Goal: Information Seeking & Learning: Check status

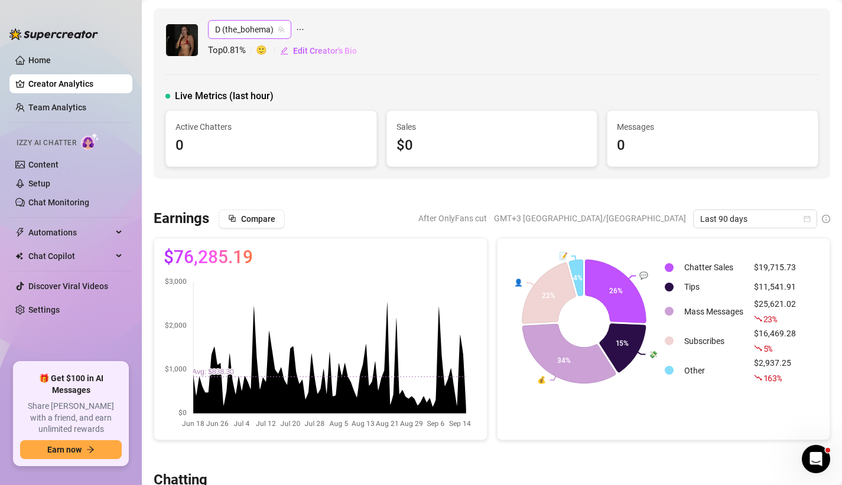
click at [240, 31] on span "D (the_bohema)" at bounding box center [249, 30] width 69 height 18
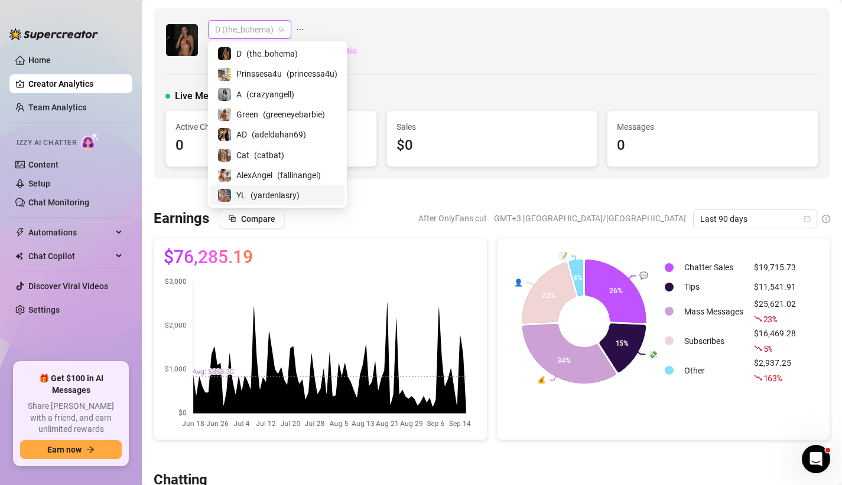
click at [279, 190] on span "( yardenlasry )" at bounding box center [274, 195] width 49 height 13
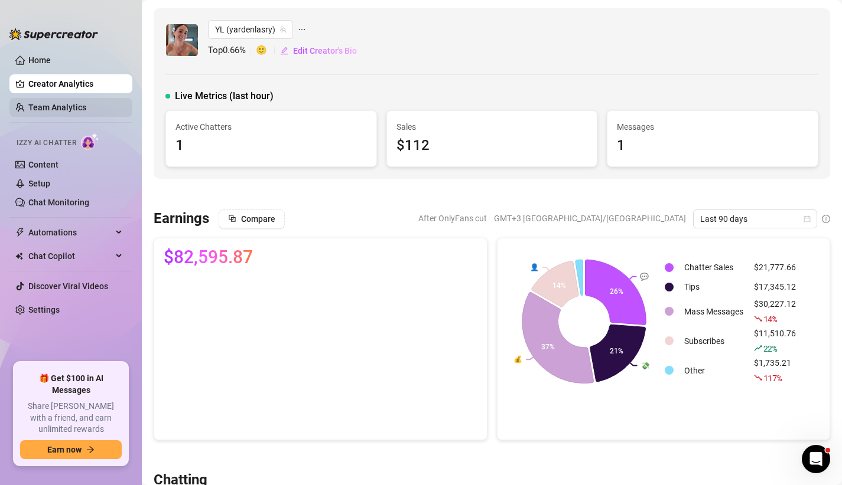
click at [76, 106] on link "Team Analytics" at bounding box center [57, 107] width 58 height 9
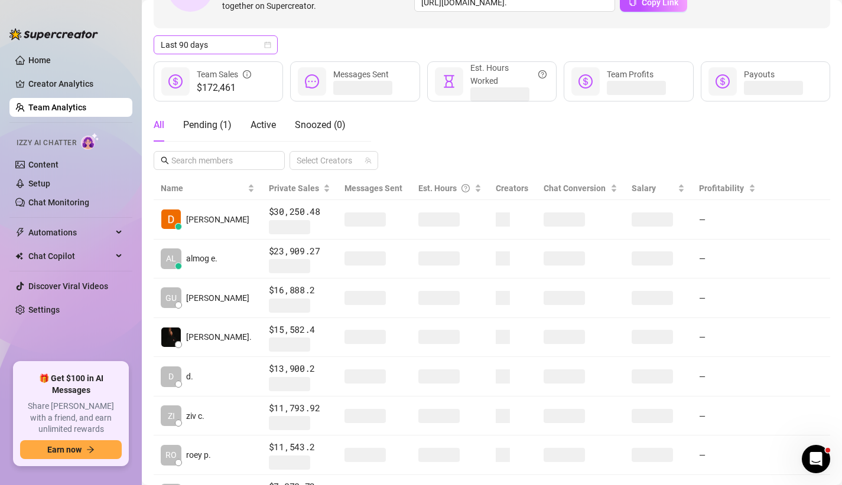
scroll to position [102, 0]
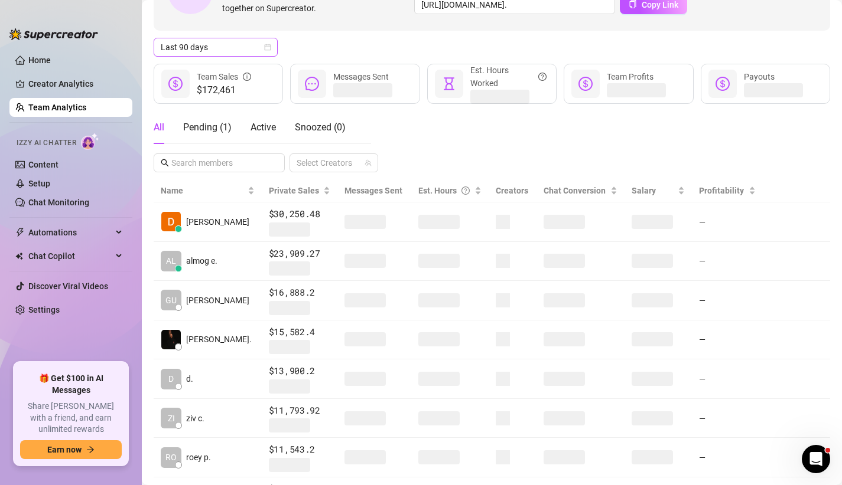
click at [270, 47] on icon "calendar" at bounding box center [267, 47] width 7 height 7
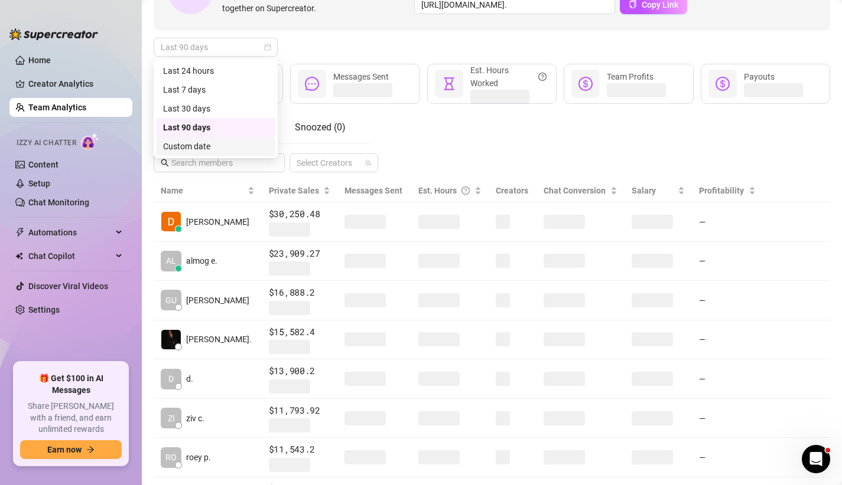
click at [227, 149] on div "Custom date" at bounding box center [215, 146] width 105 height 13
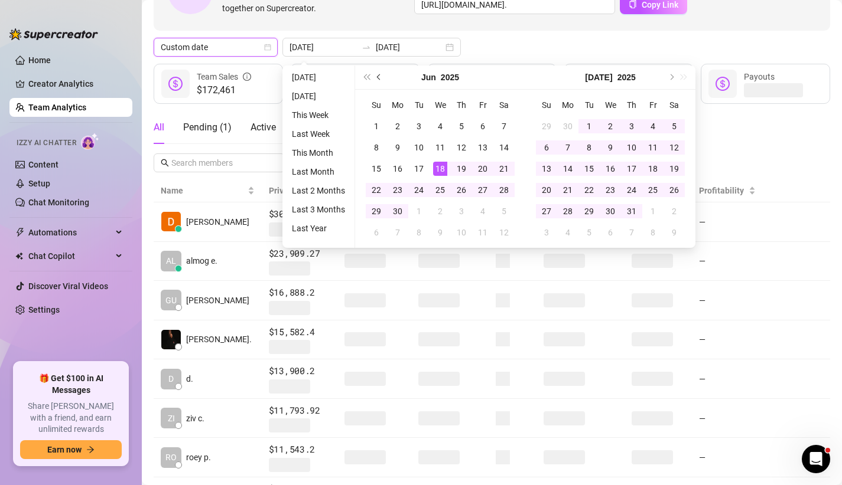
click at [383, 76] on button "Previous month (PageUp)" at bounding box center [379, 78] width 13 height 24
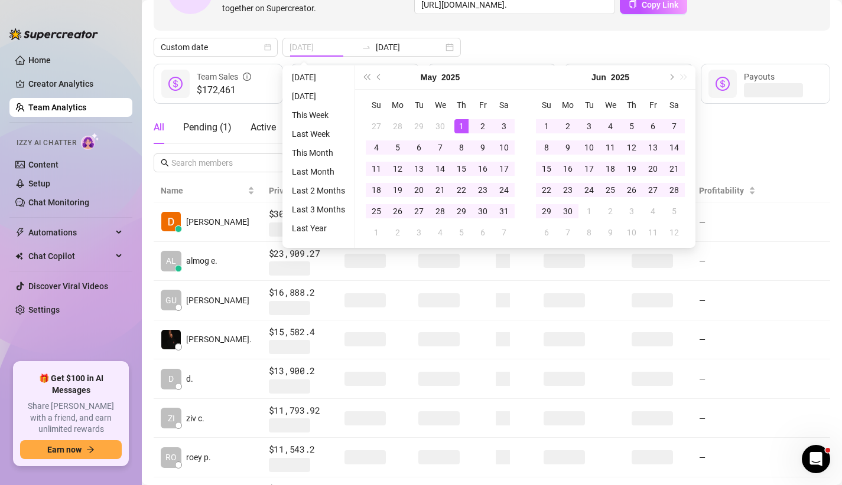
click at [460, 125] on div "1" at bounding box center [461, 126] width 14 height 14
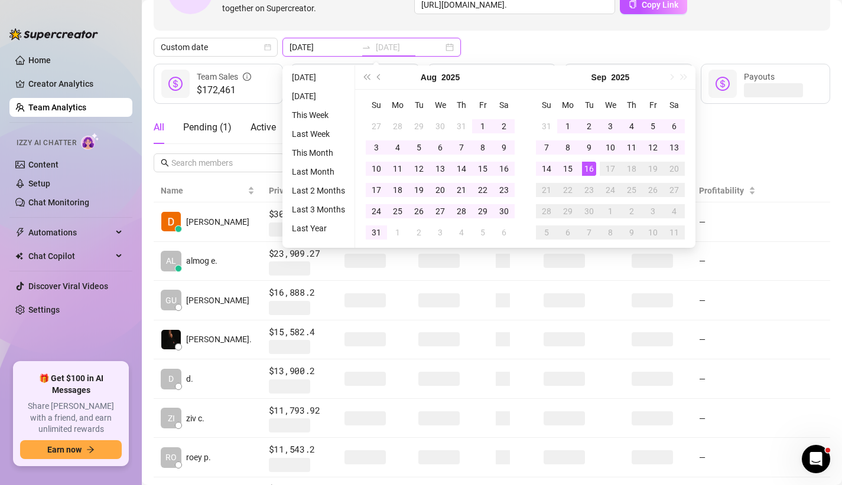
type input "[DATE]"
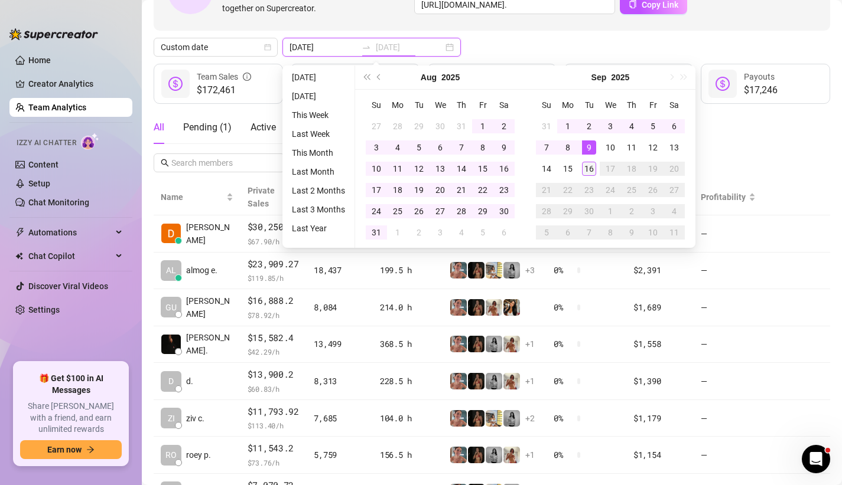
type input "[DATE]"
click at [590, 171] on div "16" at bounding box center [589, 169] width 14 height 14
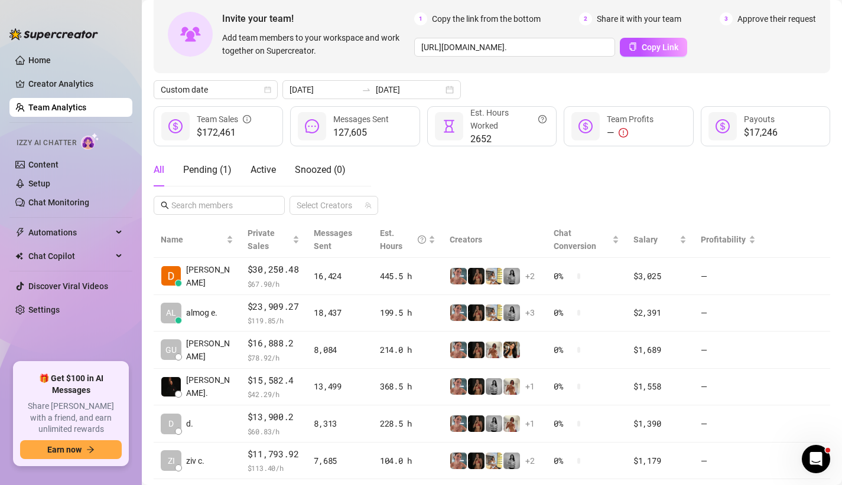
scroll to position [59, 0]
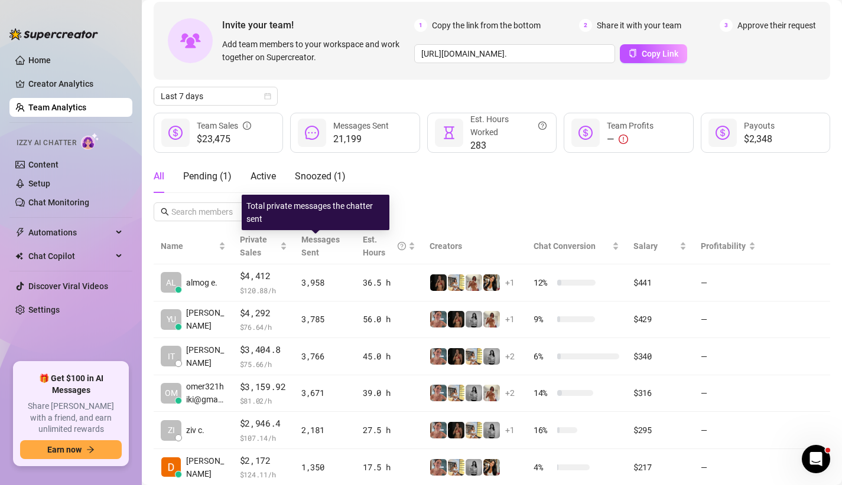
scroll to position [57, 0]
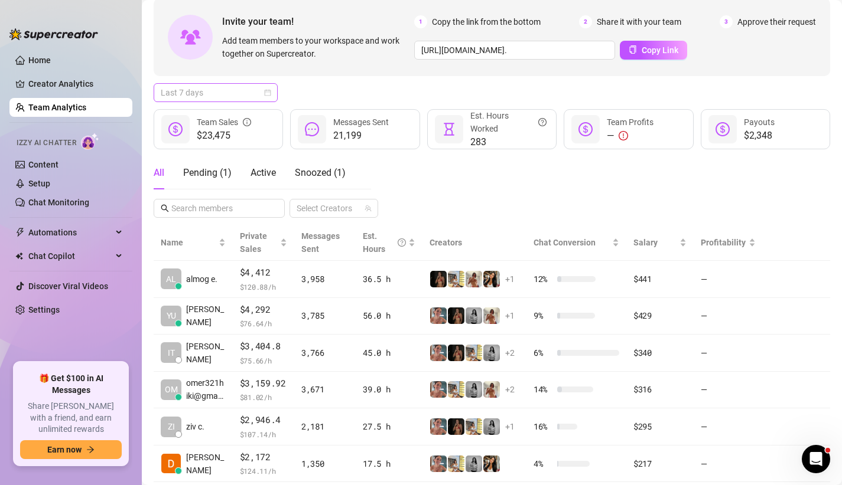
click at [260, 96] on span "Last 7 days" at bounding box center [216, 93] width 110 height 18
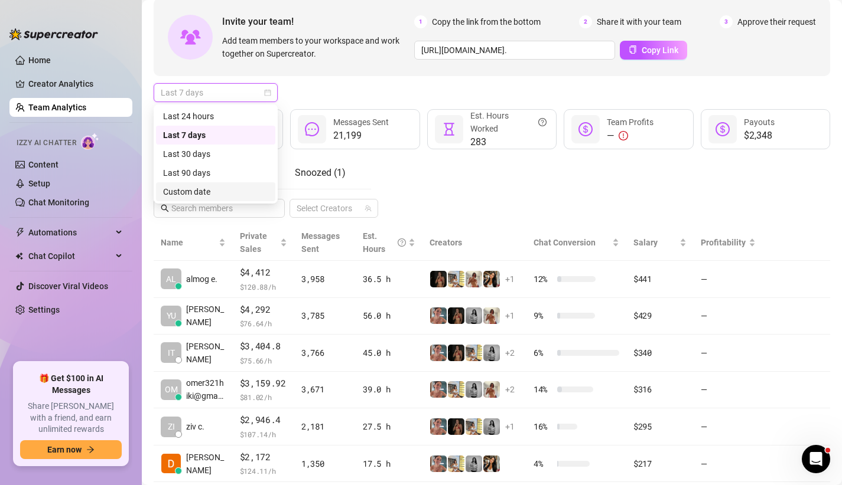
click at [232, 189] on div "Custom date" at bounding box center [215, 191] width 105 height 13
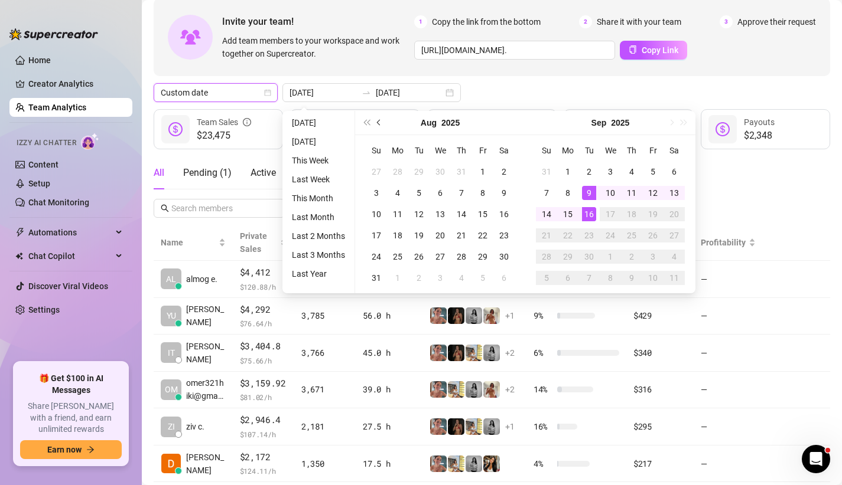
click at [382, 119] on button "Previous month (PageUp)" at bounding box center [379, 123] width 13 height 24
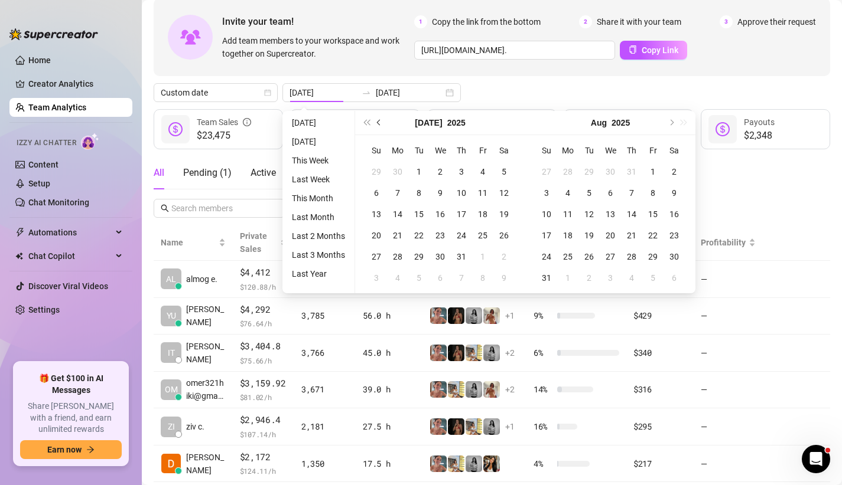
click at [382, 119] on button "Previous month (PageUp)" at bounding box center [379, 123] width 13 height 24
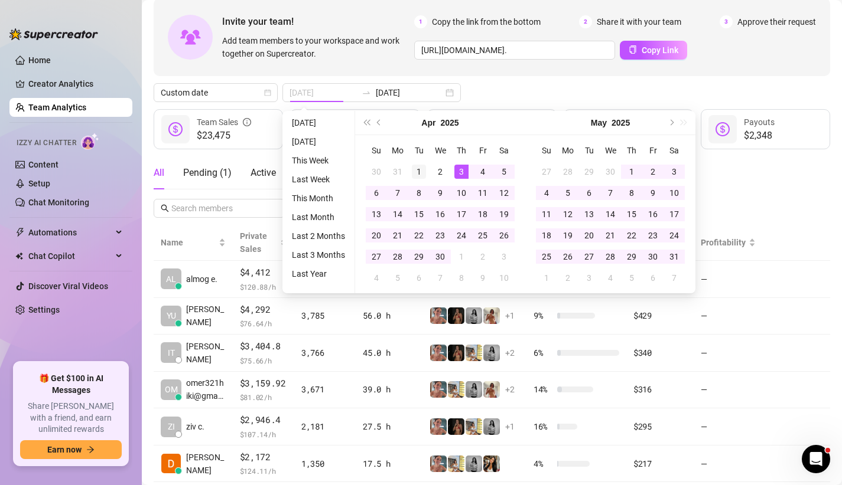
type input "2025-04-01"
click at [426, 162] on td "1" at bounding box center [418, 171] width 21 height 21
click at [674, 123] on button "Next month (PageDown)" at bounding box center [670, 123] width 13 height 24
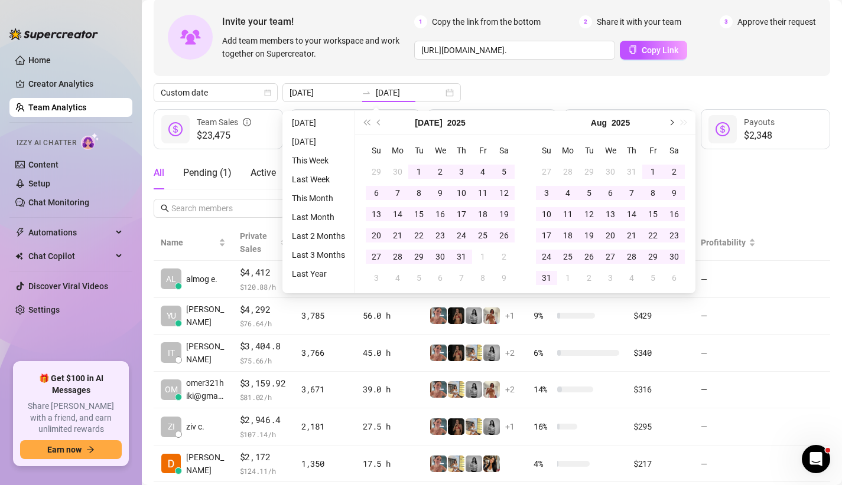
click at [674, 123] on button "Next month (PageDown)" at bounding box center [670, 123] width 13 height 24
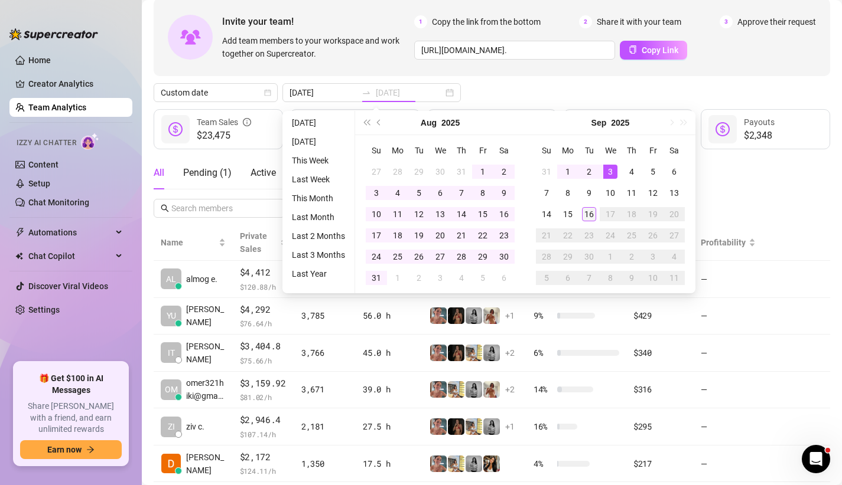
type input "[DATE]"
click at [583, 210] on div "16" at bounding box center [589, 214] width 14 height 14
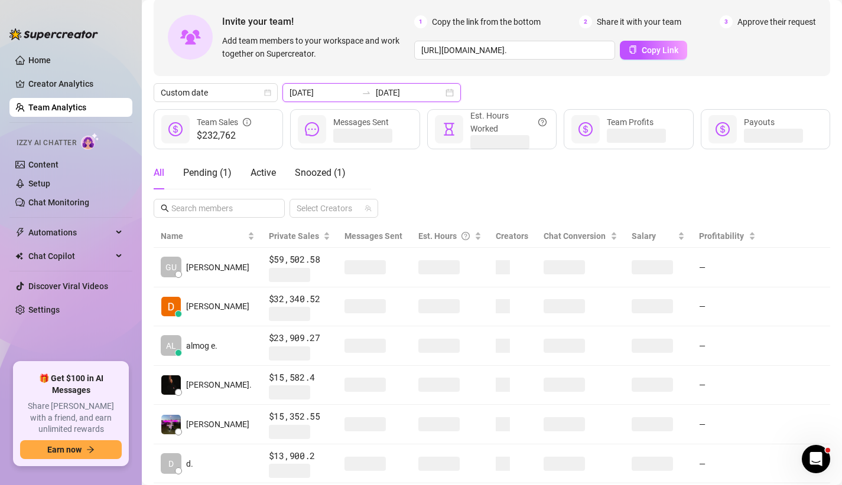
click at [317, 90] on input "2025-04-01" at bounding box center [322, 92] width 67 height 13
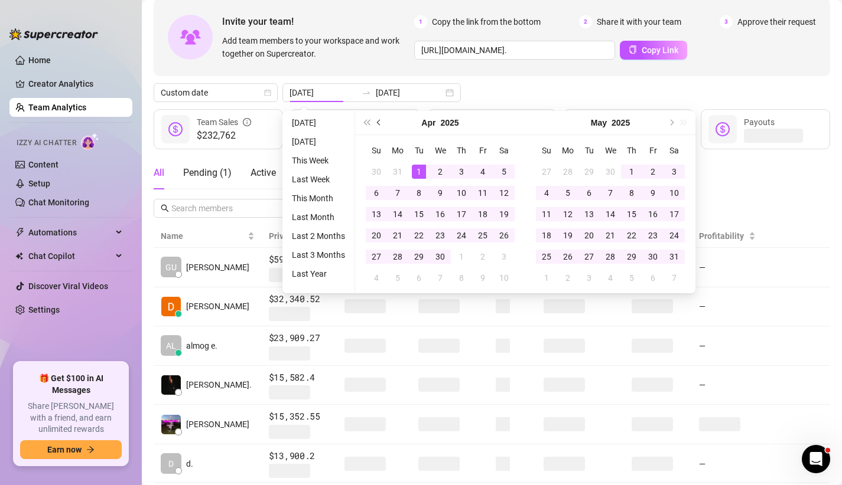
click at [374, 120] on button "Previous month (PageUp)" at bounding box center [379, 123] width 13 height 24
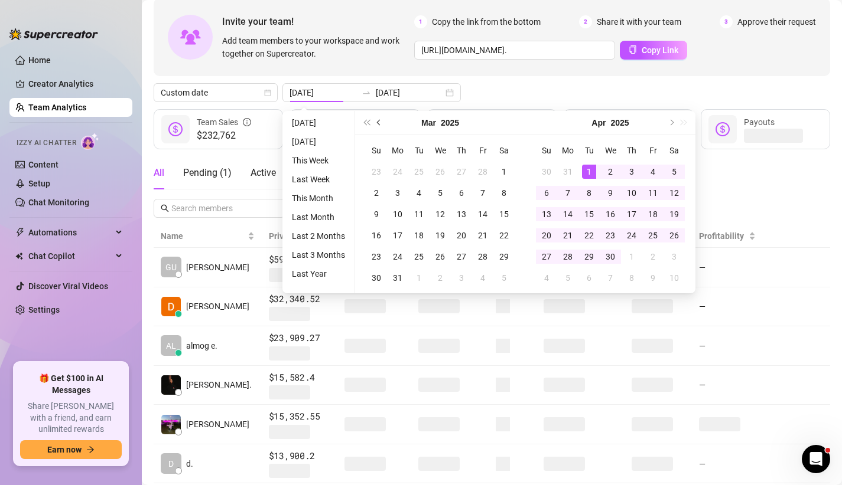
click at [374, 120] on button "Previous month (PageUp)" at bounding box center [379, 123] width 13 height 24
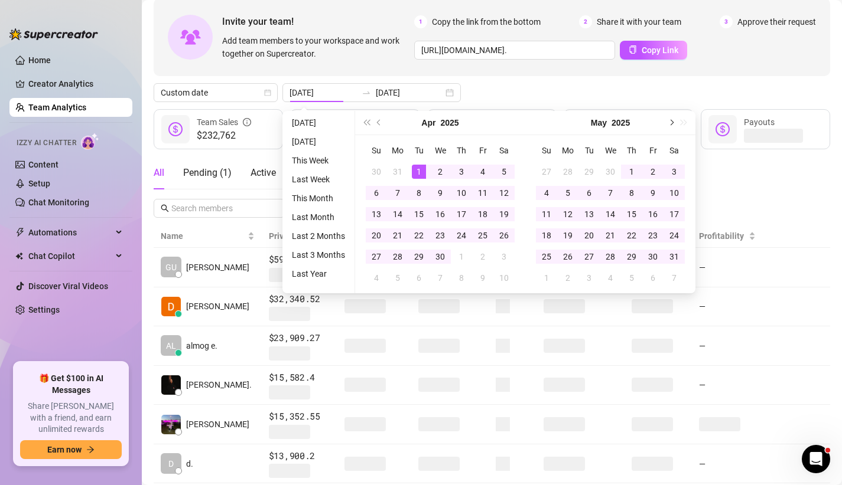
click at [669, 122] on span "Next month (PageDown)" at bounding box center [670, 123] width 6 height 6
type input "[DATE]"
click at [456, 165] on div "1" at bounding box center [461, 172] width 14 height 14
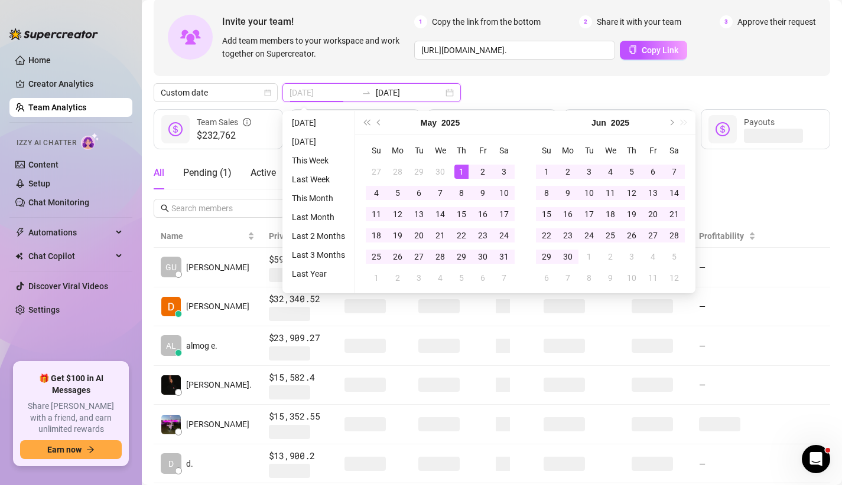
type input "[DATE]"
type input "2025-04-01"
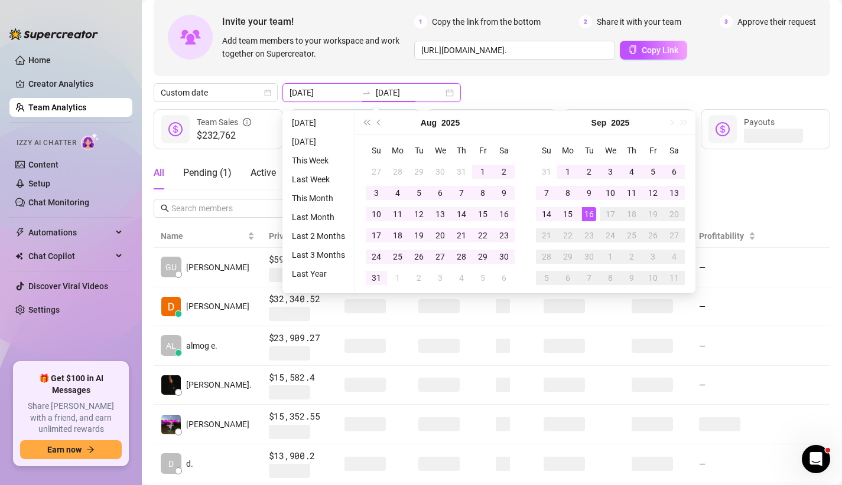
type input "[DATE]"
click at [594, 209] on div "16" at bounding box center [589, 214] width 14 height 14
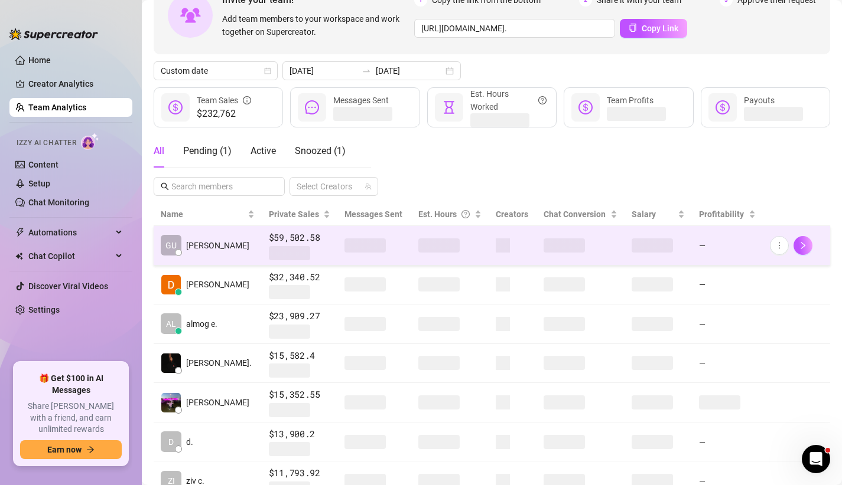
scroll to position [79, 0]
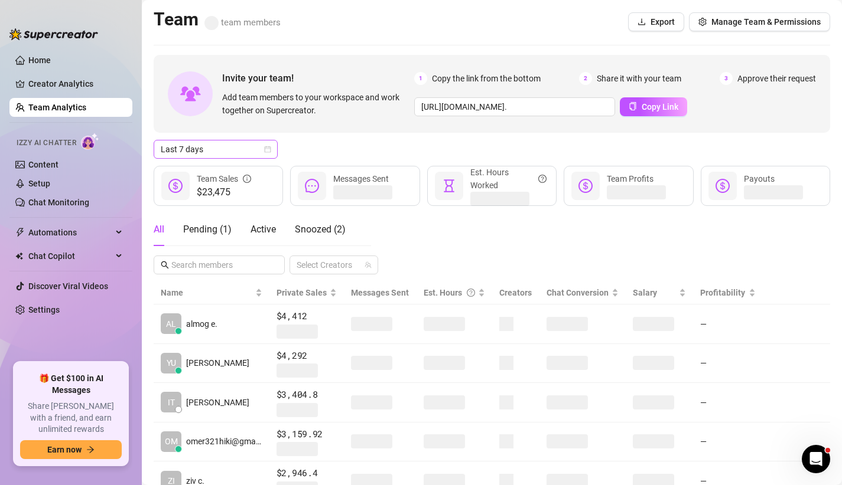
click at [254, 152] on span "Last 7 days" at bounding box center [216, 150] width 110 height 18
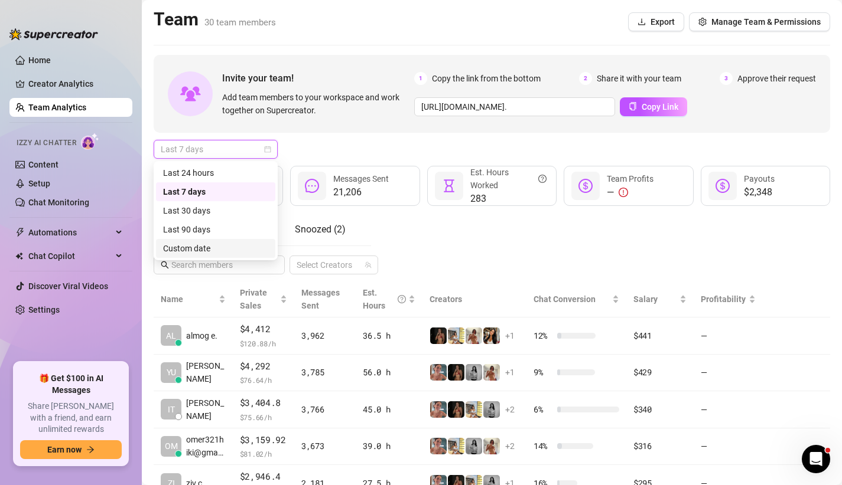
click at [225, 242] on div "Custom date" at bounding box center [215, 248] width 105 height 13
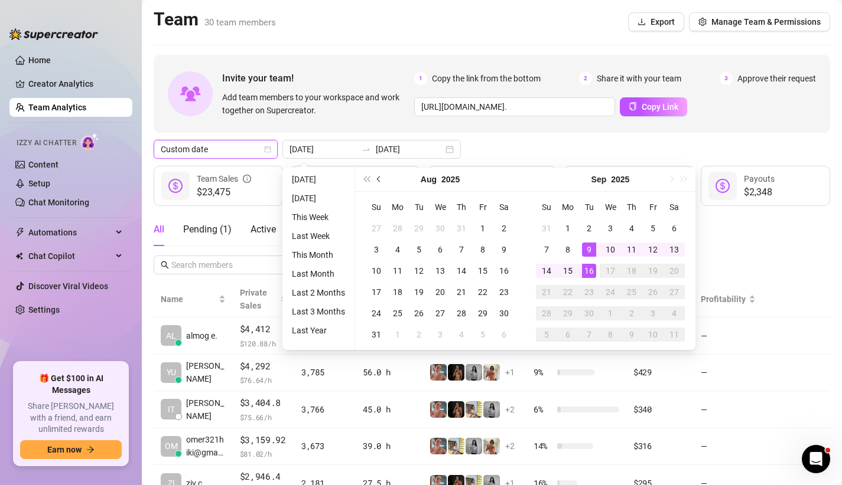
click at [376, 176] on button "Previous month (PageUp)" at bounding box center [379, 180] width 13 height 24
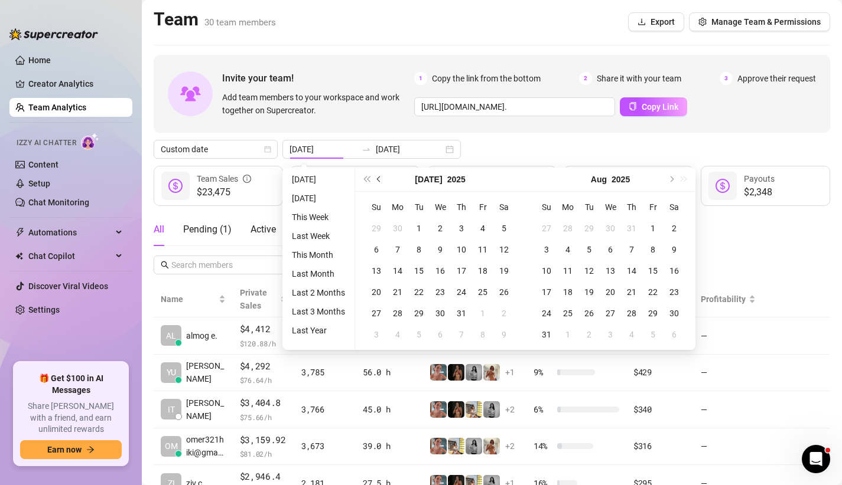
click at [376, 176] on button "Previous month (PageUp)" at bounding box center [379, 180] width 13 height 24
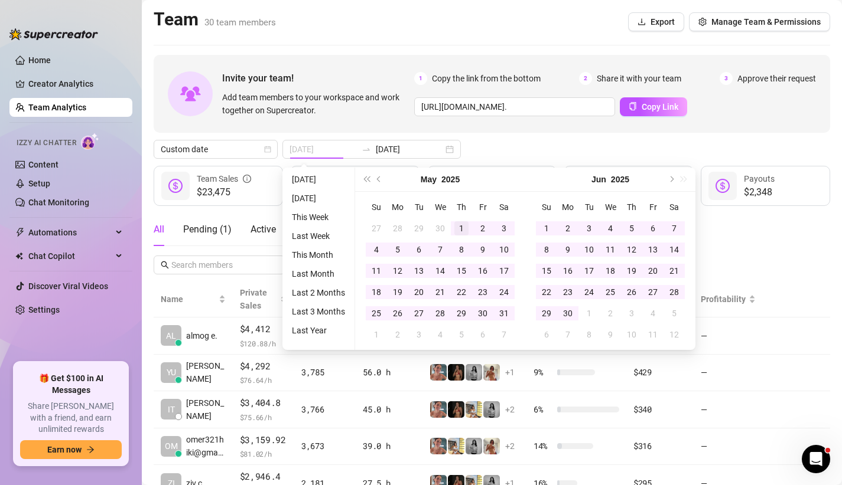
type input "[DATE]"
click at [462, 226] on div "1" at bounding box center [461, 228] width 14 height 14
click at [672, 183] on button "Next month (PageDown)" at bounding box center [670, 180] width 13 height 24
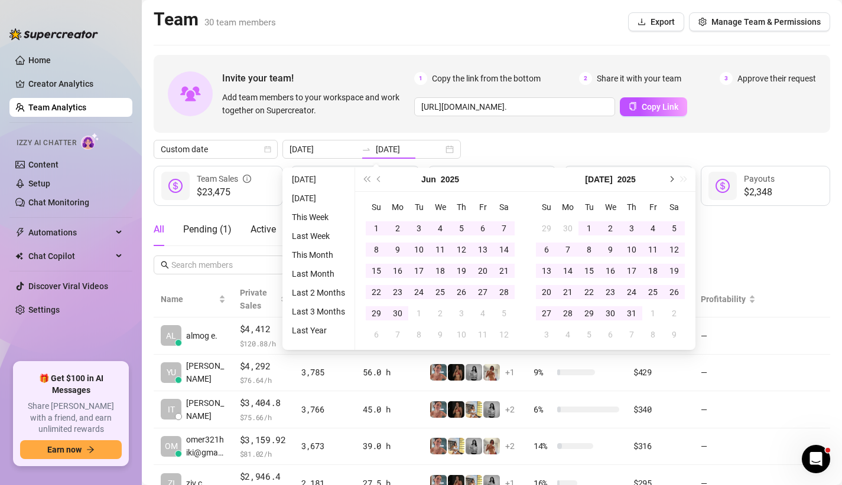
click at [672, 183] on button "Next month (PageDown)" at bounding box center [670, 180] width 13 height 24
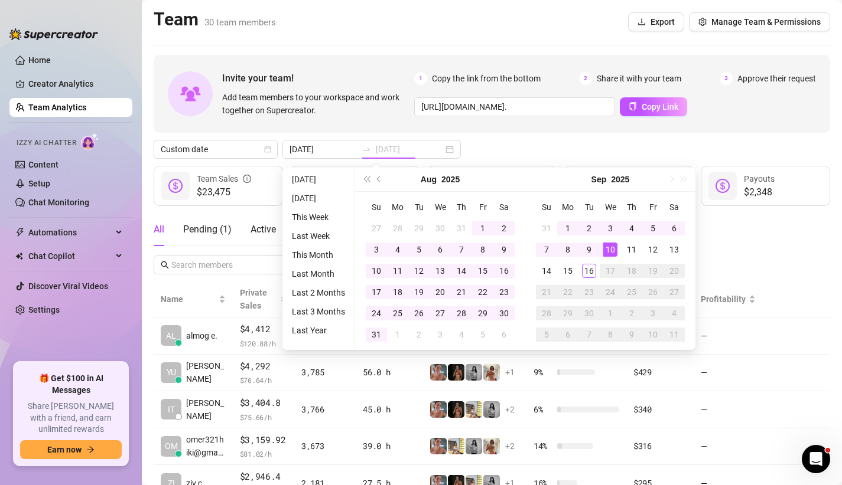
type input "[DATE]"
click at [589, 269] on div "16" at bounding box center [589, 271] width 14 height 14
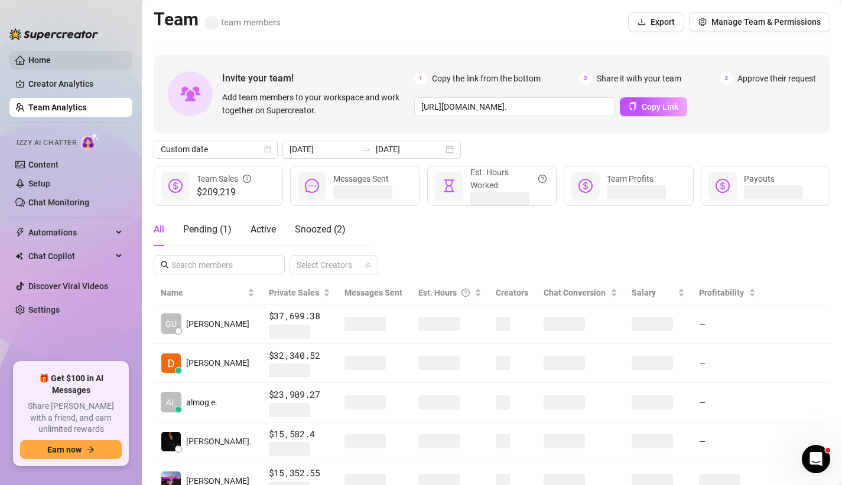
click at [51, 63] on link "Home" at bounding box center [39, 60] width 22 height 9
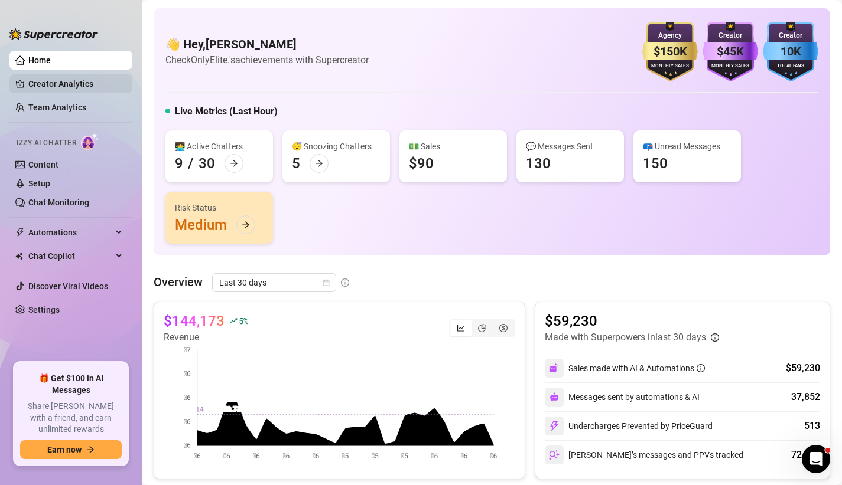
click at [39, 91] on link "Creator Analytics" at bounding box center [75, 83] width 94 height 19
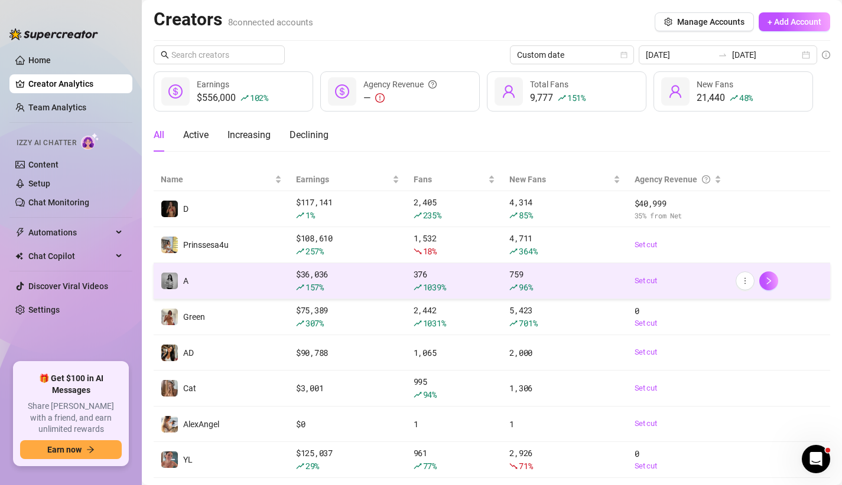
click at [225, 276] on td "A" at bounding box center [221, 281] width 135 height 36
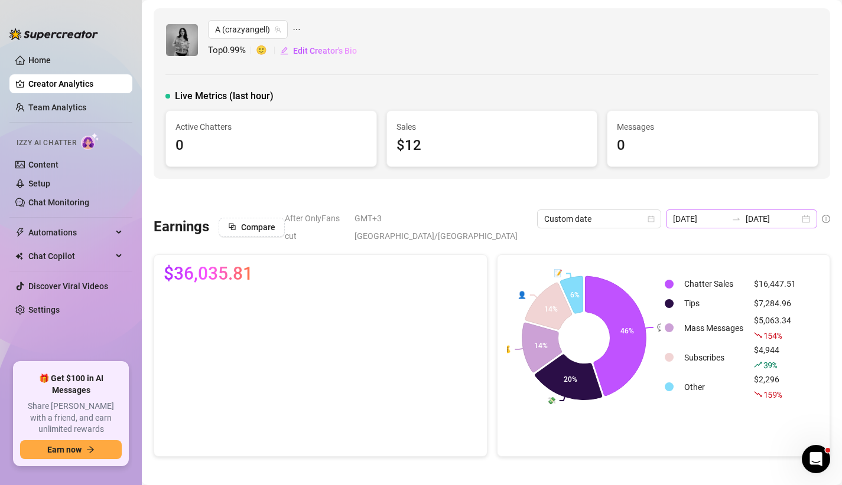
click at [731, 217] on icon "swap-right" at bounding box center [735, 218] width 9 height 9
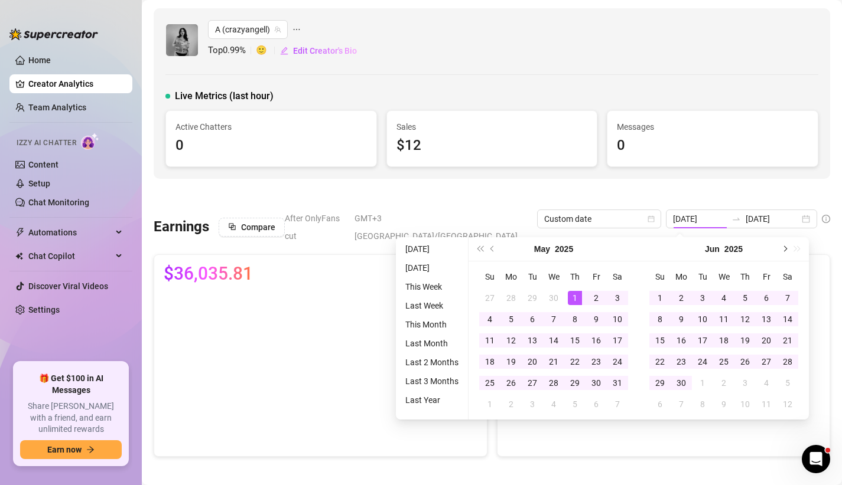
click at [781, 250] on button "Next month (PageDown)" at bounding box center [783, 249] width 13 height 24
type input "[DATE]"
click at [572, 295] on div "1" at bounding box center [575, 298] width 14 height 14
type input "[DATE]"
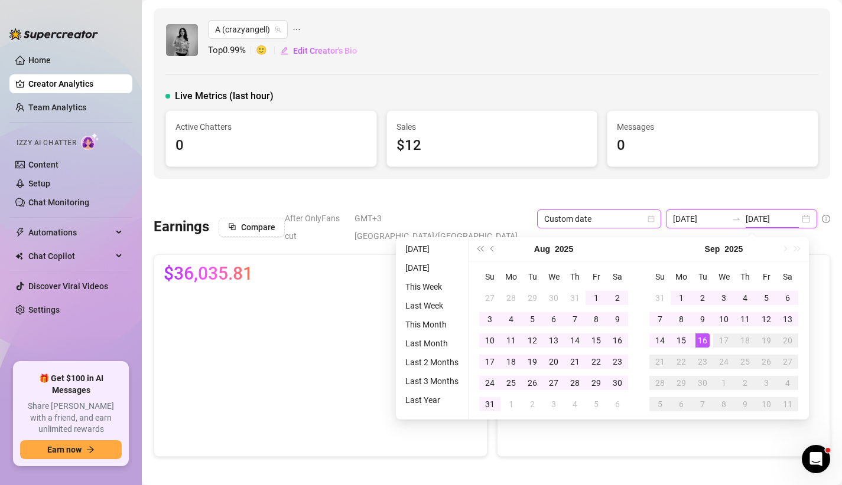
click at [648, 219] on icon "calendar" at bounding box center [651, 219] width 6 height 6
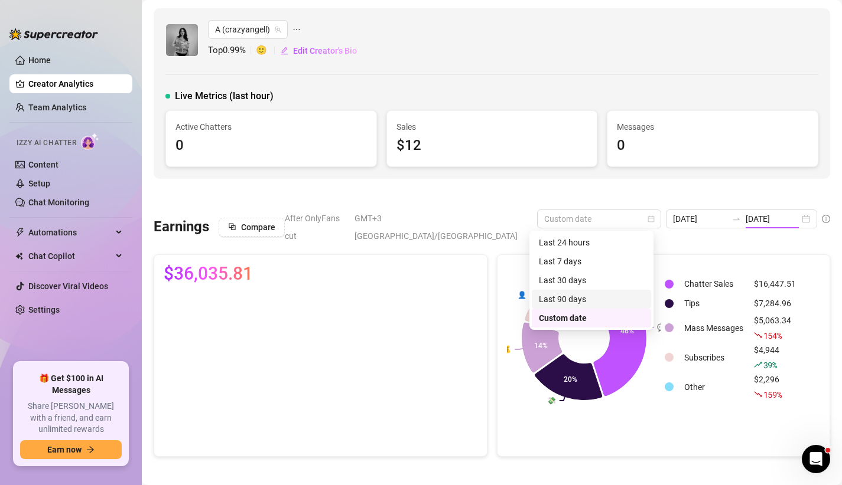
click at [591, 294] on div "Last 90 days" at bounding box center [591, 299] width 105 height 13
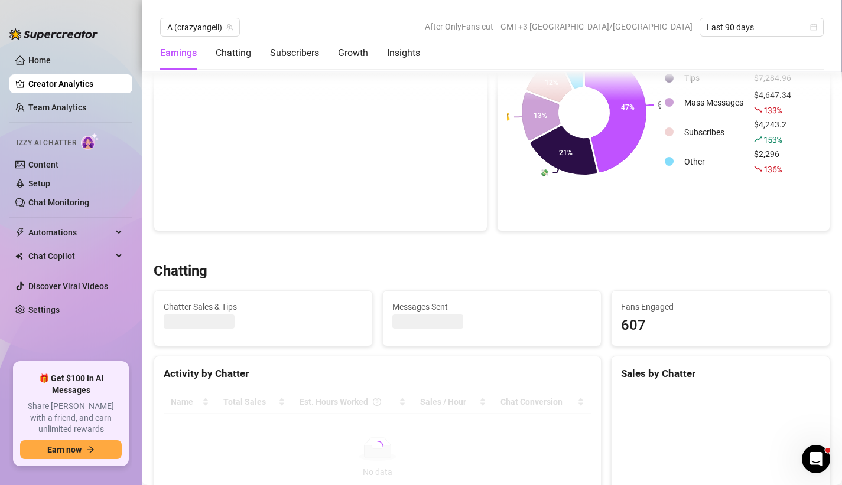
scroll to position [179, 0]
